Goal: Information Seeking & Learning: Understand process/instructions

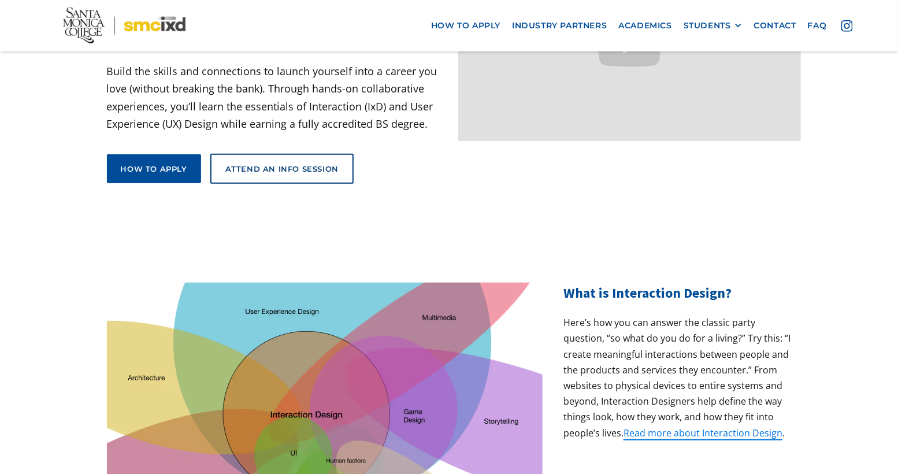
scroll to position [193, 0]
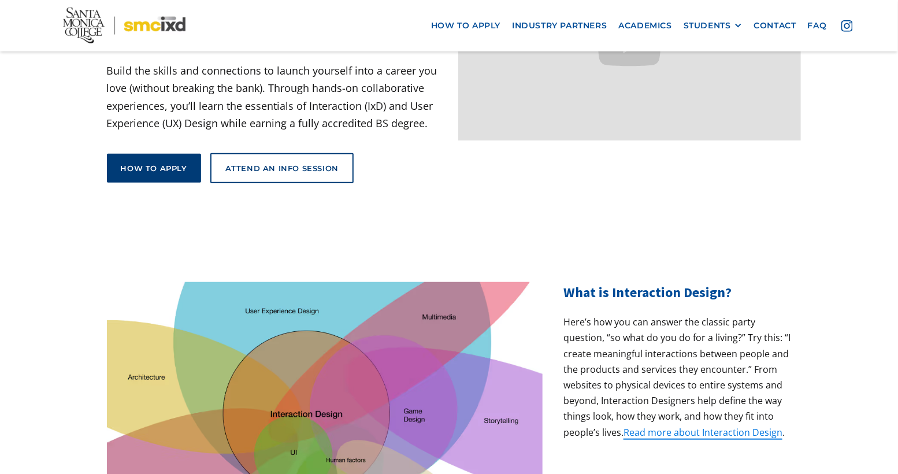
click at [163, 163] on div "How to apply" at bounding box center [154, 168] width 66 height 10
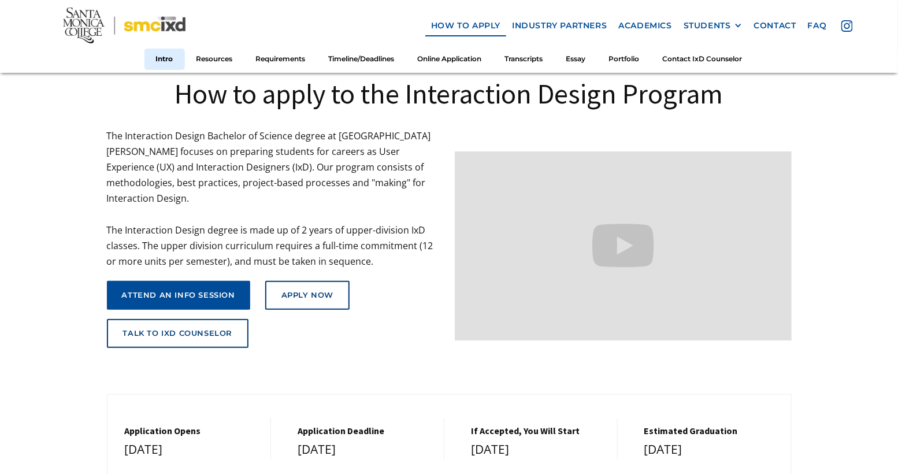
scroll to position [78, 0]
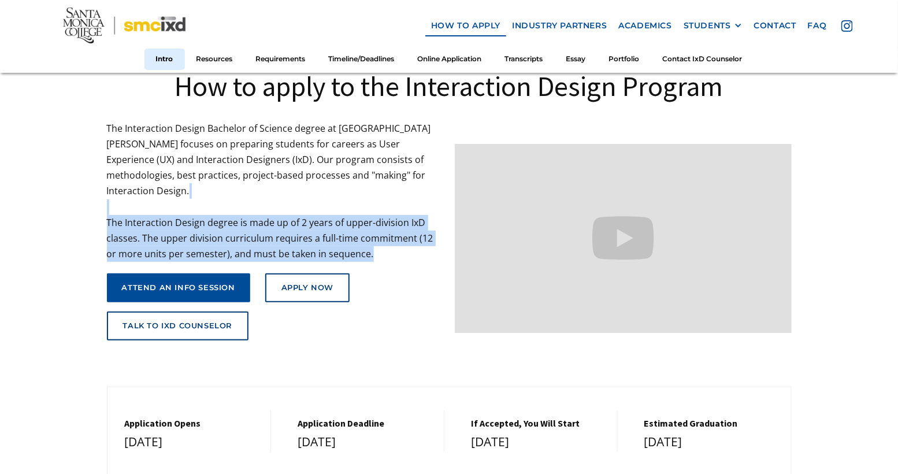
drag, startPoint x: 279, startPoint y: 194, endPoint x: 360, endPoint y: 244, distance: 94.5
click at [360, 244] on p "The Interaction Design Bachelor of Science degree at Santa Monica College focus…" at bounding box center [275, 192] width 337 height 142
drag, startPoint x: 360, startPoint y: 249, endPoint x: 315, endPoint y: 194, distance: 71.1
click at [315, 194] on div "The Interaction Design Bachelor of Science degree at Santa Monica College focus…" at bounding box center [278, 231] width 343 height 220
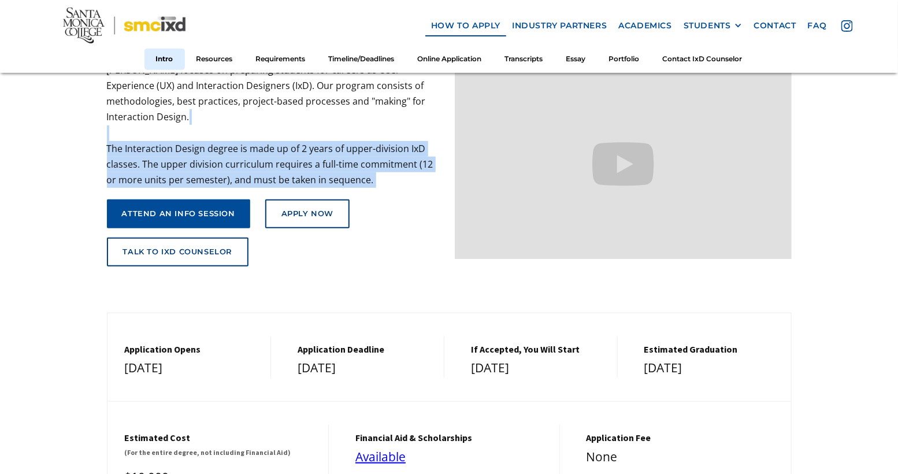
scroll to position [287, 0]
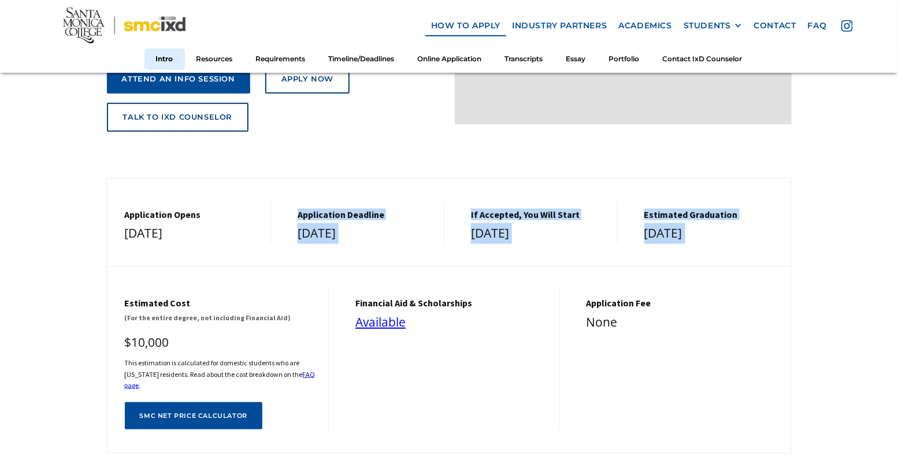
drag, startPoint x: 302, startPoint y: 193, endPoint x: 316, endPoint y: 240, distance: 49.6
click at [316, 240] on div "Application Opens December 1, 2025 Application Deadline March 1, 2026 If Accept…" at bounding box center [449, 316] width 685 height 276
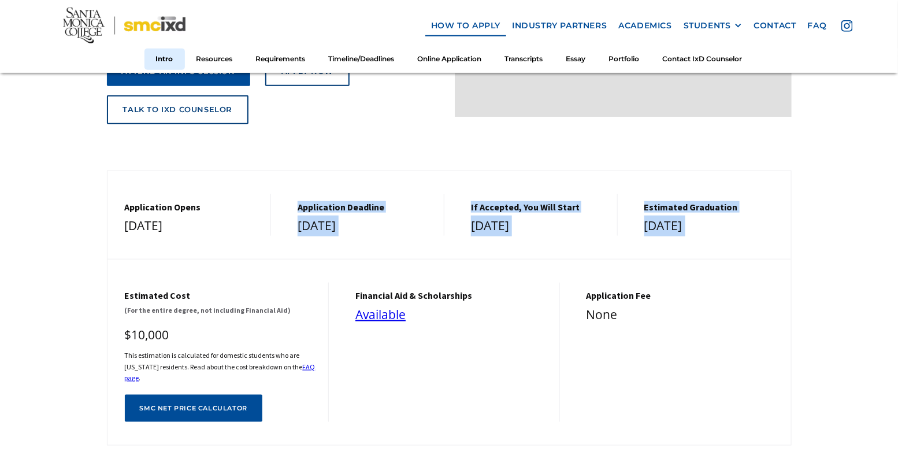
click at [320, 246] on div "Application Opens December 1, 2025 Application Deadline March 1, 2026 If Accept…" at bounding box center [449, 309] width 685 height 276
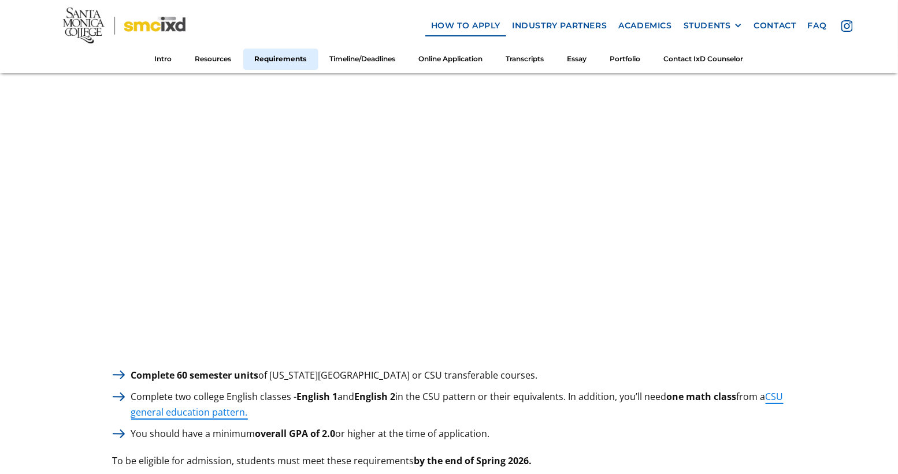
scroll to position [1575, 0]
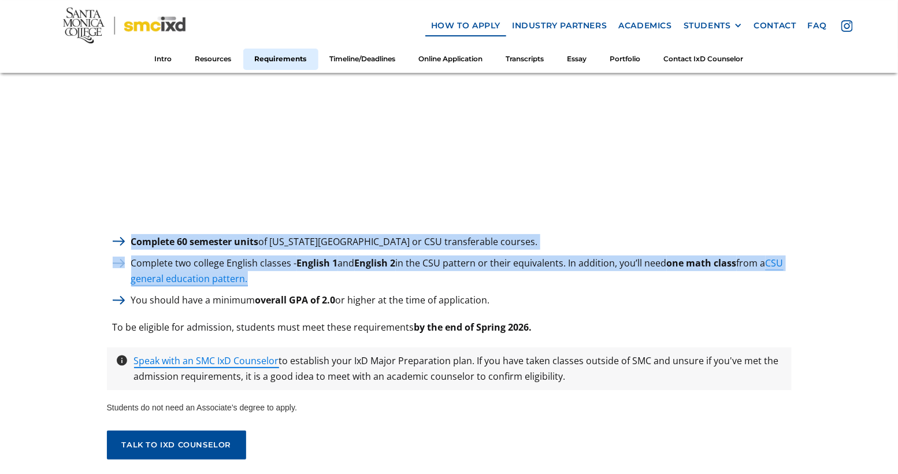
drag, startPoint x: 131, startPoint y: 232, endPoint x: 367, endPoint y: 279, distance: 240.4
click at [367, 279] on div "Complete 60 semester units of California State University or CSU transferable c…" at bounding box center [449, 271] width 685 height 75
